Goal: Information Seeking & Learning: Learn about a topic

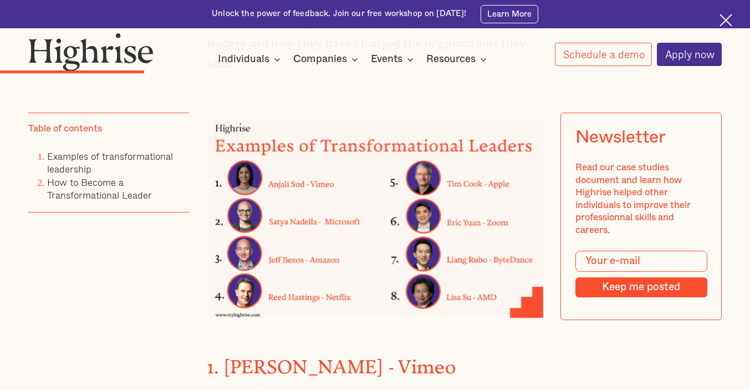
scroll to position [1467, 0]
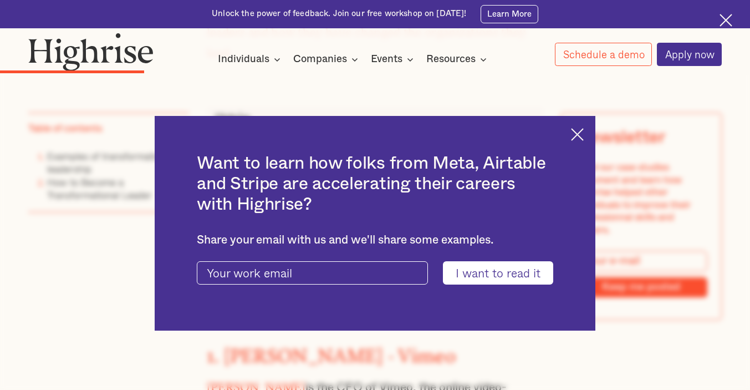
click at [577, 146] on div "Want to learn how folks from Meta, Airtable and Stripe are accelerating their c…" at bounding box center [375, 223] width 441 height 215
click at [580, 138] on img at bounding box center [577, 134] width 13 height 13
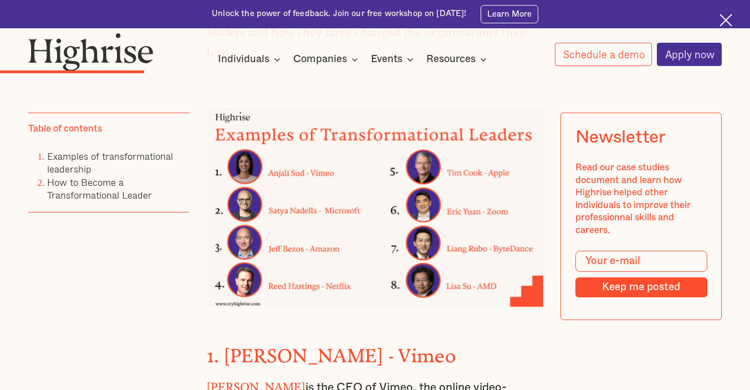
click at [475, 160] on img at bounding box center [375, 207] width 337 height 199
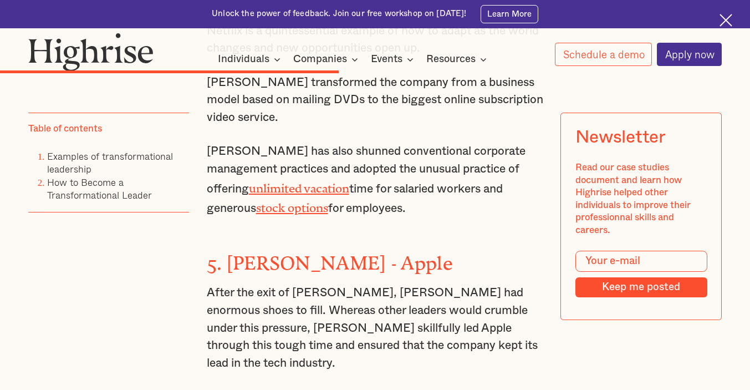
scroll to position [2903, 0]
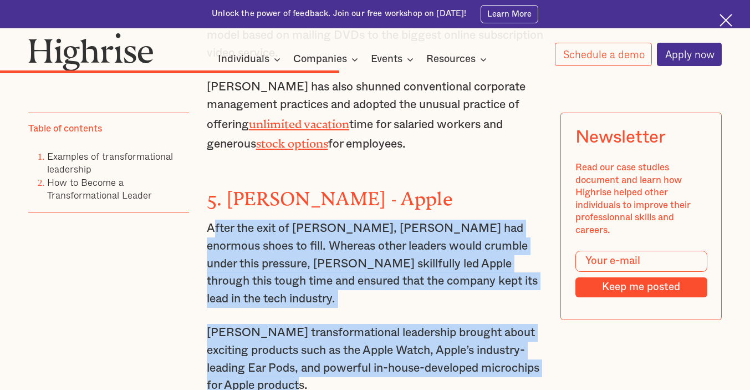
drag, startPoint x: 391, startPoint y: 305, endPoint x: 216, endPoint y: 170, distance: 221.4
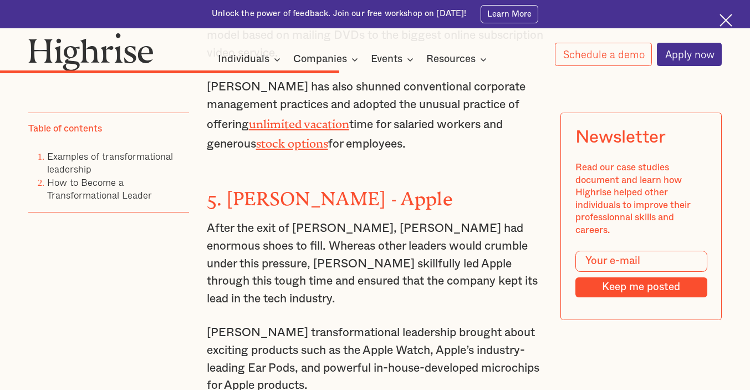
click at [222, 220] on p "After the exit of [PERSON_NAME], [PERSON_NAME] had enormous shoes to fill. Wher…" at bounding box center [375, 264] width 337 height 88
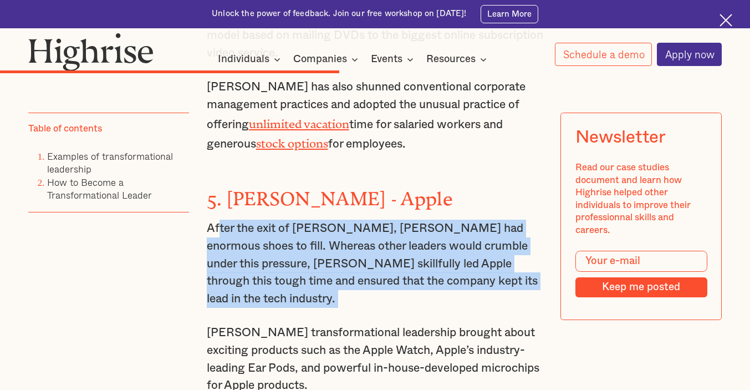
drag, startPoint x: 220, startPoint y: 165, endPoint x: 495, endPoint y: 241, distance: 285.2
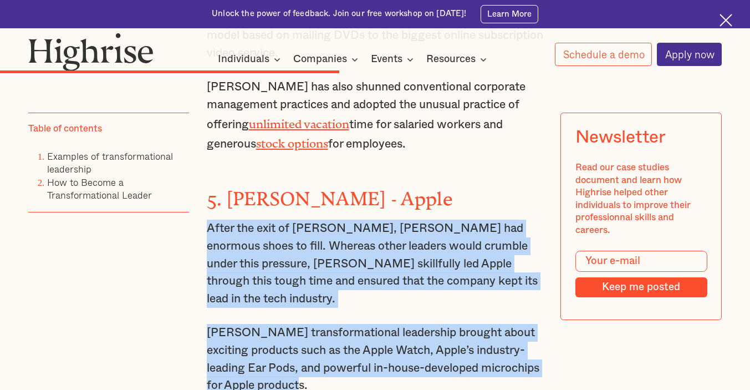
drag, startPoint x: 406, startPoint y: 310, endPoint x: 200, endPoint y: 169, distance: 250.3
click at [200, 169] on div "It is not uncommon for leaders to claim to be transforming how things are done …" at bounding box center [375, 333] width 694 height 4979
